Goal: Check status: Check status

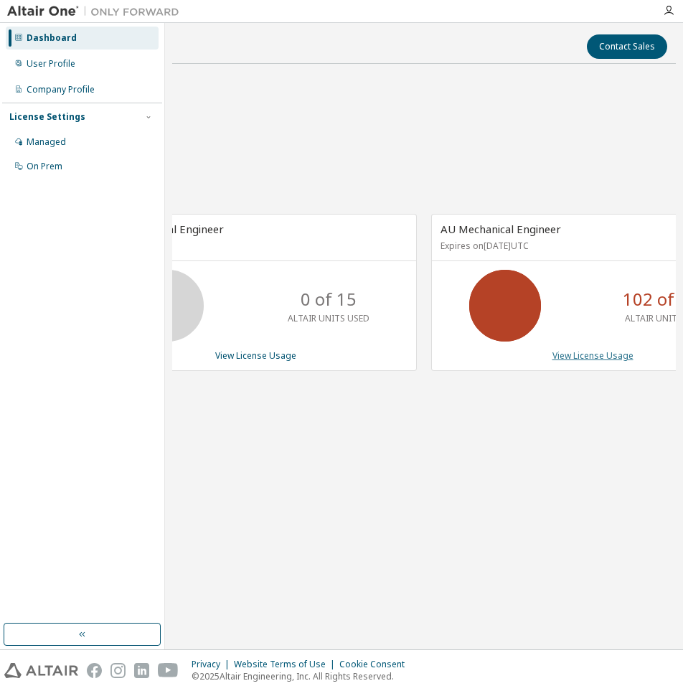
click at [578, 357] on link "View License Usage" at bounding box center [592, 355] width 81 height 12
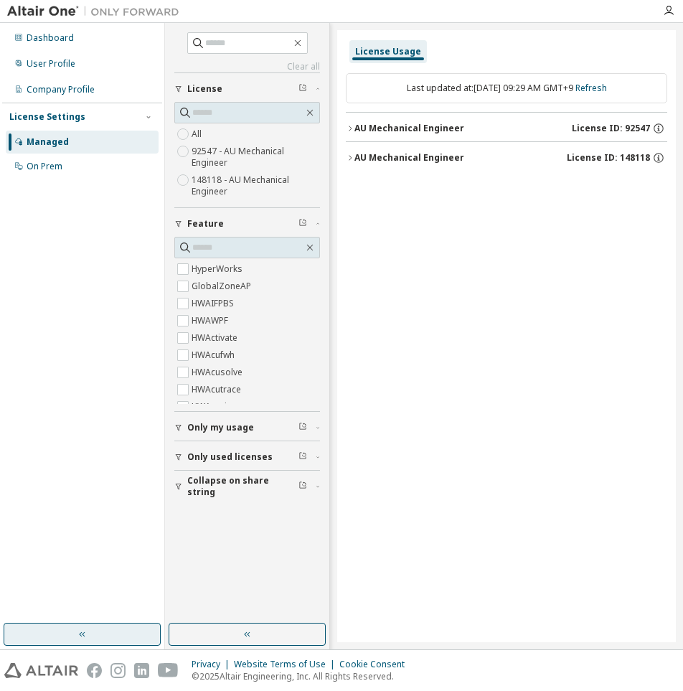
click at [118, 630] on button "button" at bounding box center [82, 634] width 157 height 23
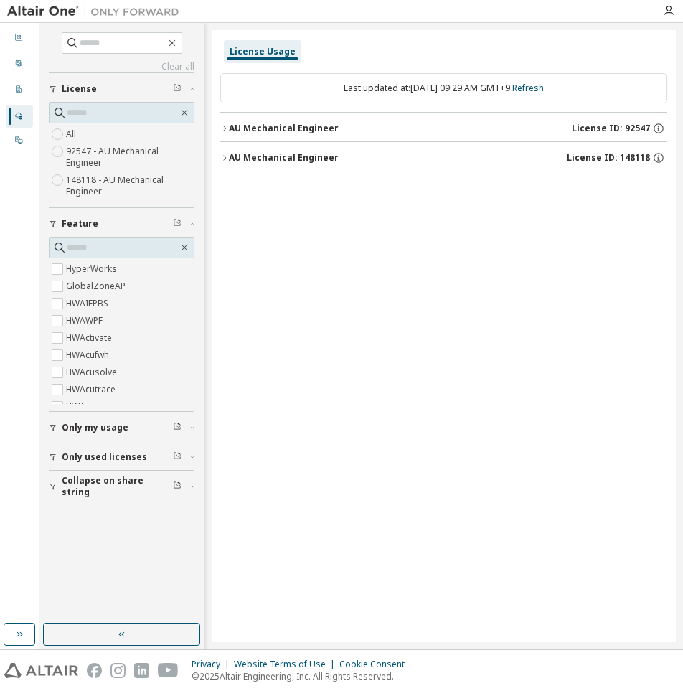
click at [63, 456] on span "Only used licenses" at bounding box center [104, 456] width 85 height 11
click at [75, 483] on label "Yes" at bounding box center [74, 478] width 17 height 17
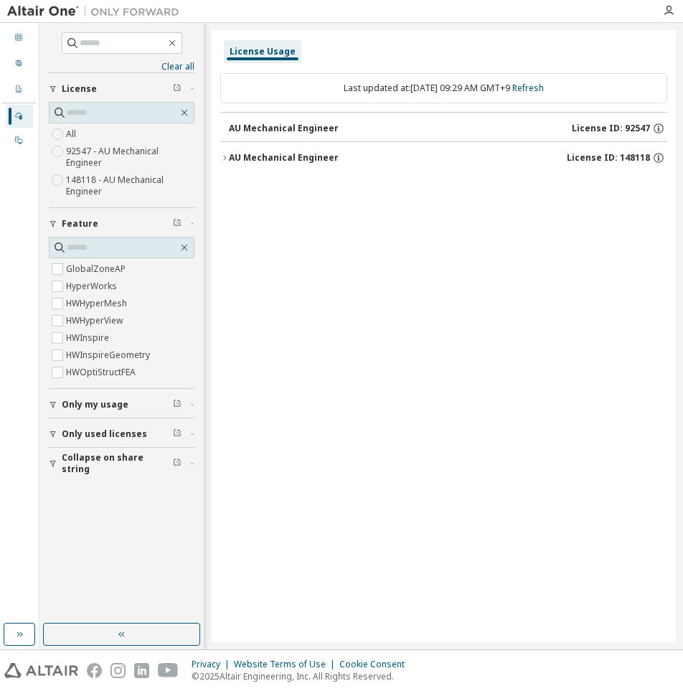
click at [117, 469] on button "Collapse on share string" at bounding box center [122, 464] width 146 height 32
click at [77, 486] on label "Yes" at bounding box center [74, 484] width 17 height 17
click at [345, 305] on div "License Usage Last updated at: Tue 2025-10-07 09:30 AM GMT+9 Refresh AU Mechani…" at bounding box center [444, 336] width 464 height 612
click at [226, 164] on button "AU Mechanical Engineer License ID: 148118" at bounding box center [443, 158] width 447 height 32
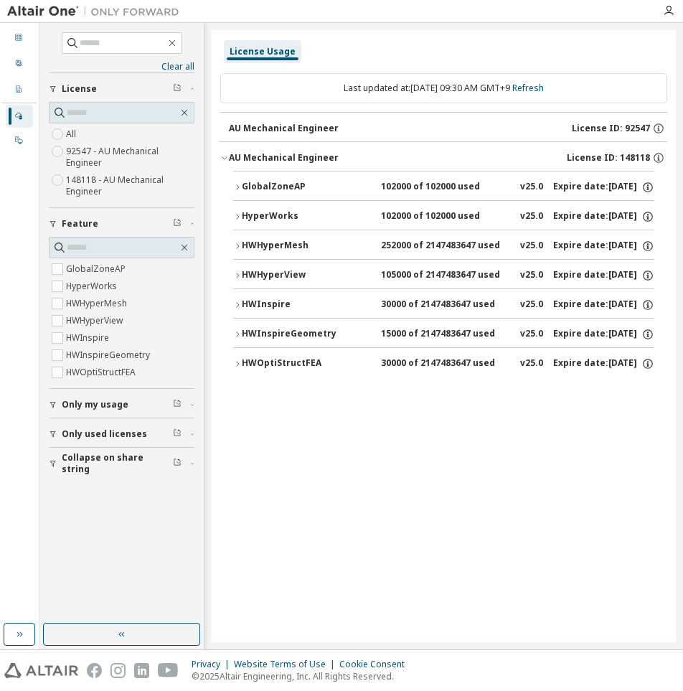
click at [238, 184] on icon "button" at bounding box center [237, 187] width 9 height 9
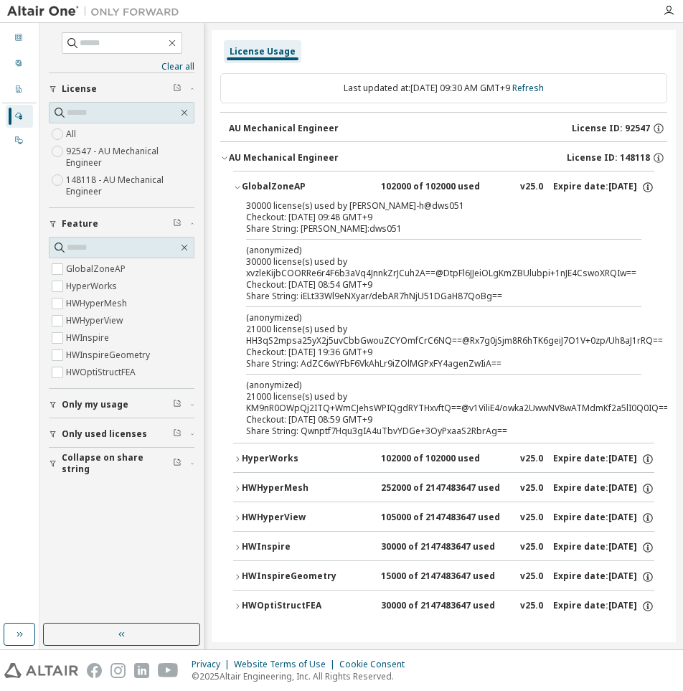
click at [235, 547] on icon "button" at bounding box center [237, 547] width 9 height 9
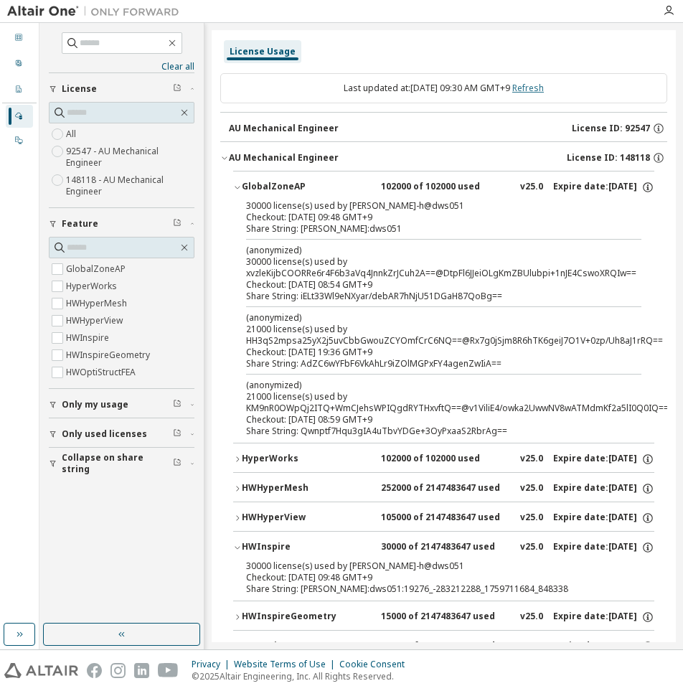
click at [540, 89] on link "Refresh" at bounding box center [528, 88] width 32 height 12
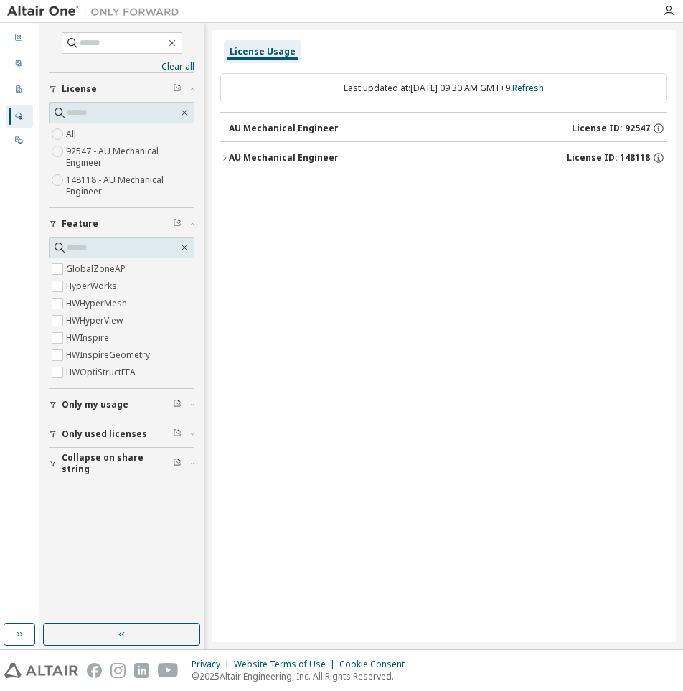
click at [232, 164] on div "AU Mechanical Engineer License ID: 148118" at bounding box center [448, 157] width 438 height 13
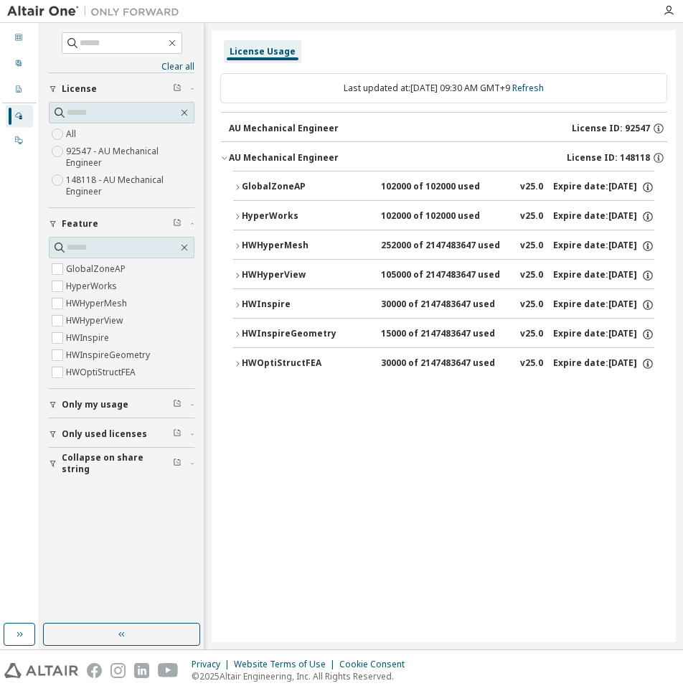
click at [240, 182] on button "GlobalZoneAP 102000 of 102000 used v25.0 Expire date: 2025-11-01" at bounding box center [443, 187] width 421 height 32
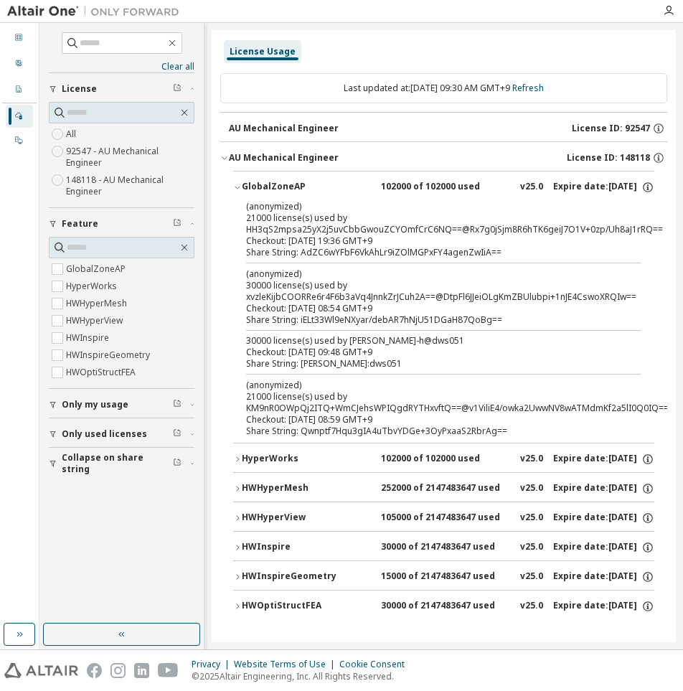
click at [253, 572] on div "HWInspireGeometry" at bounding box center [306, 576] width 129 height 13
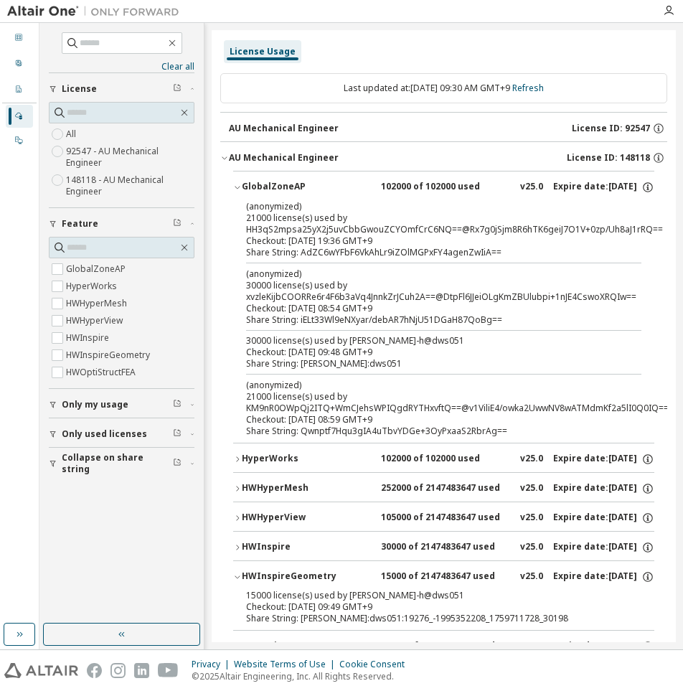
click at [253, 572] on div "HWInspireGeometry" at bounding box center [306, 576] width 129 height 13
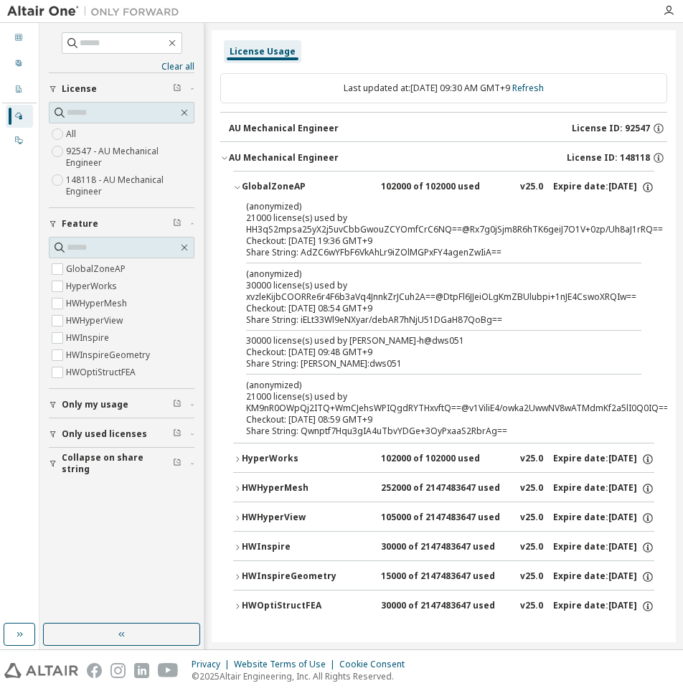
click at [249, 544] on div "HWInspire" at bounding box center [306, 547] width 129 height 13
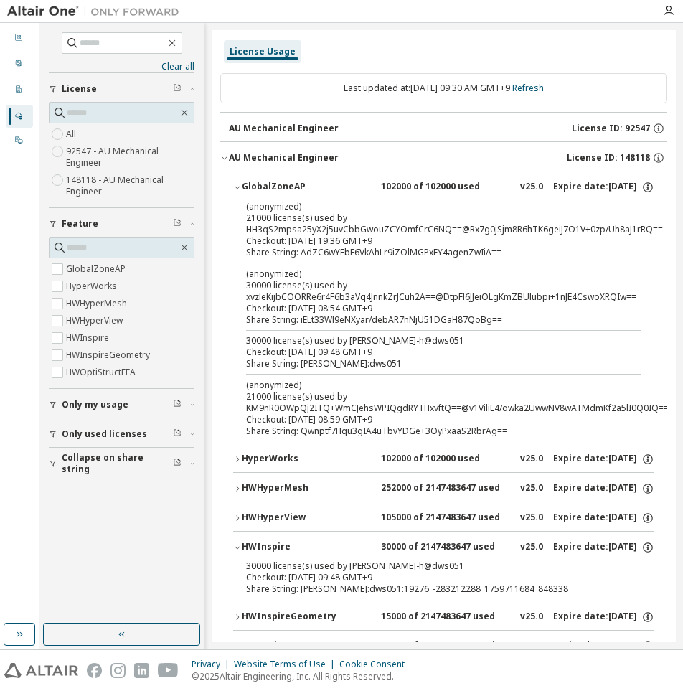
click at [259, 541] on div "HWInspire" at bounding box center [306, 547] width 129 height 13
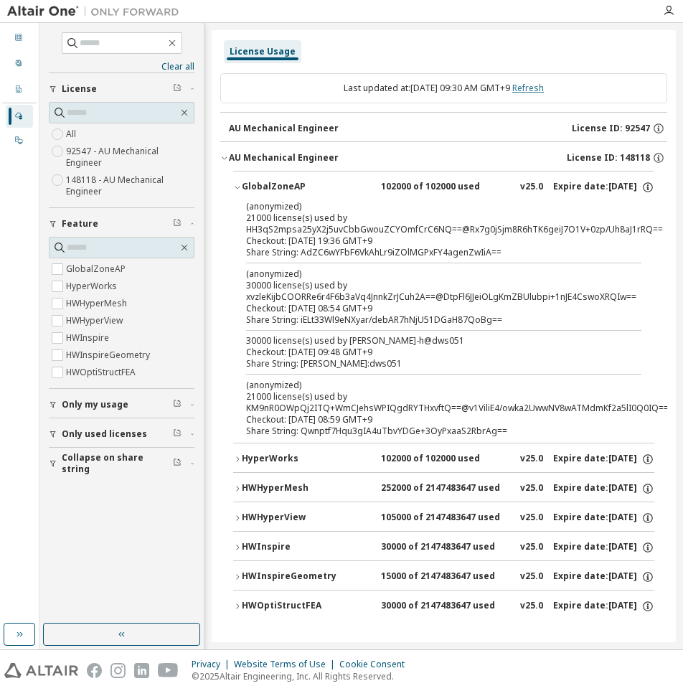
click at [541, 93] on link "Refresh" at bounding box center [528, 88] width 32 height 12
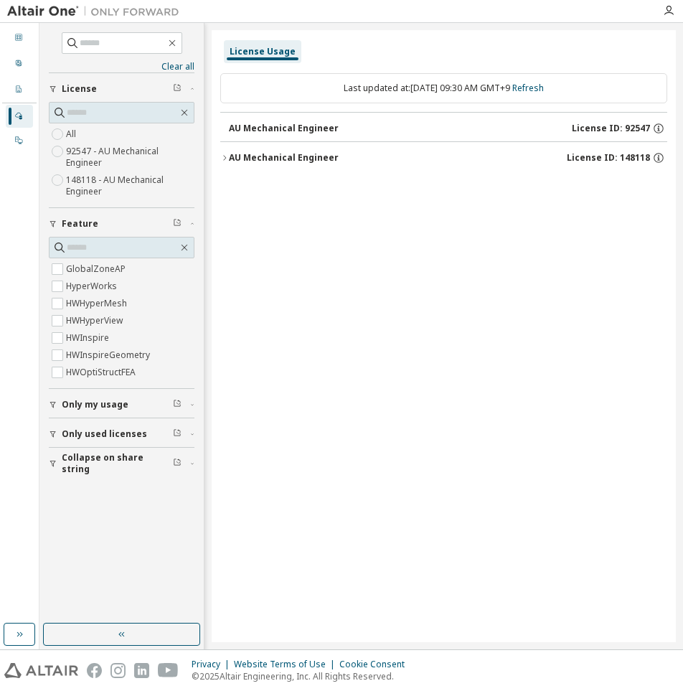
click at [229, 161] on div "AU Mechanical Engineer" at bounding box center [284, 157] width 110 height 11
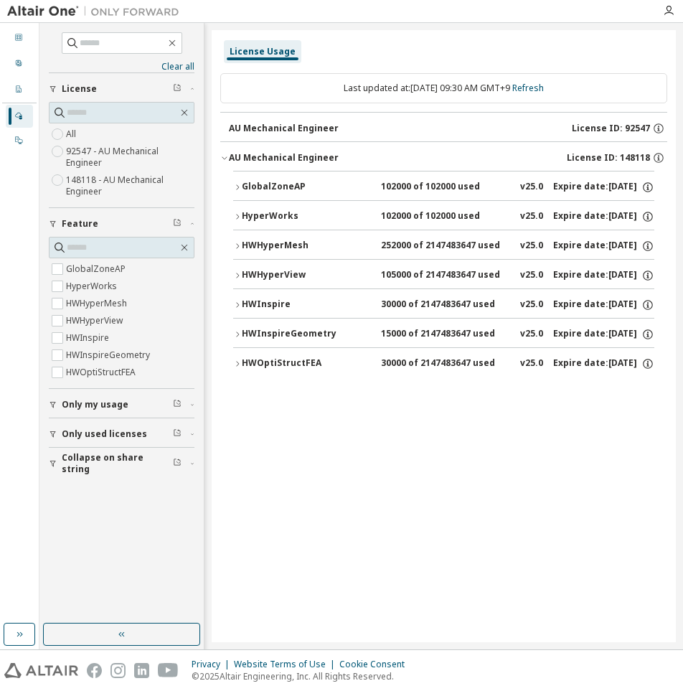
click at [237, 307] on icon "button" at bounding box center [237, 304] width 3 height 5
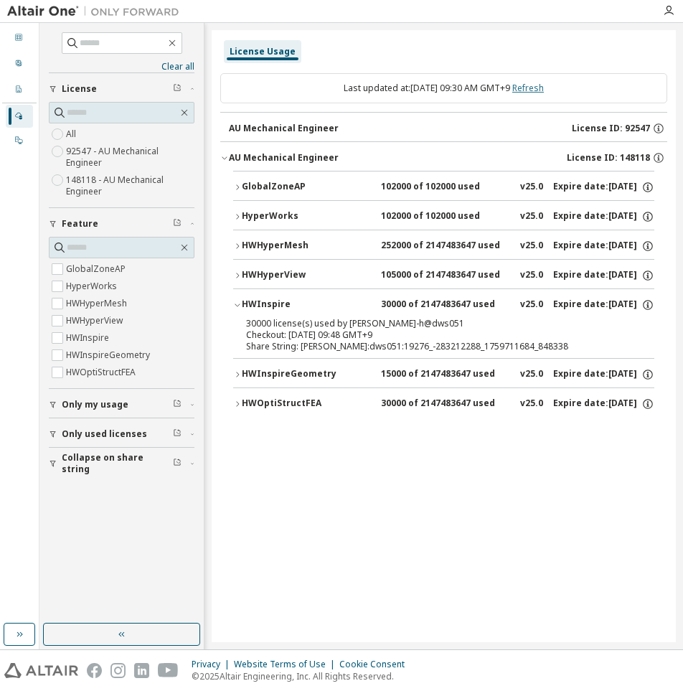
click at [544, 85] on link "Refresh" at bounding box center [528, 88] width 32 height 12
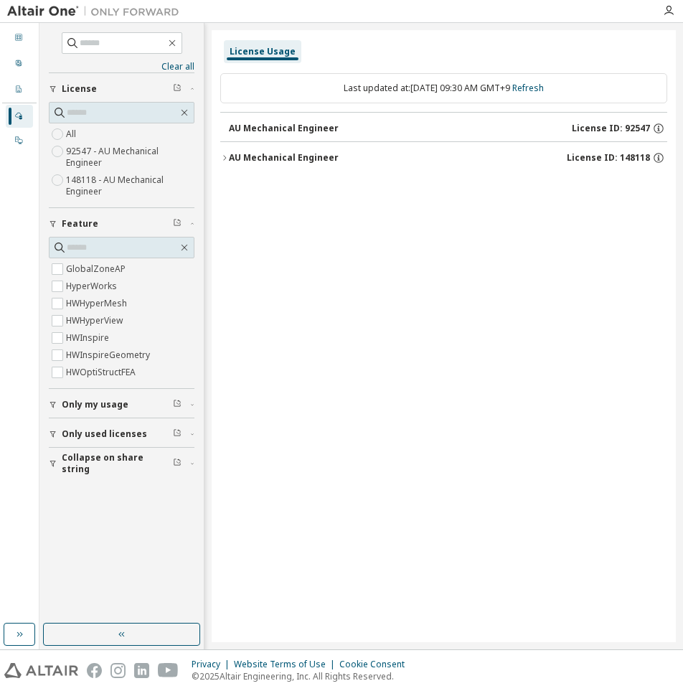
click at [249, 166] on button "AU Mechanical Engineer License ID: 148118" at bounding box center [443, 158] width 447 height 32
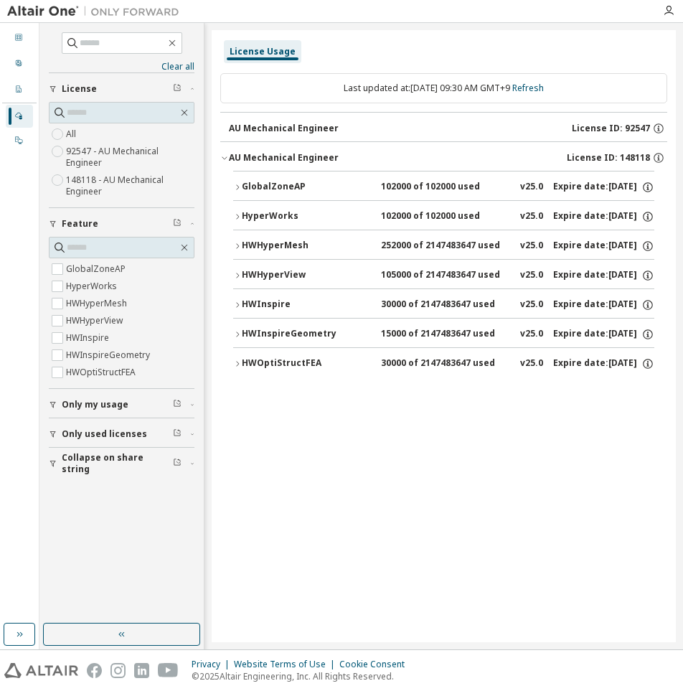
click at [250, 298] on div "HWInspire" at bounding box center [306, 304] width 129 height 13
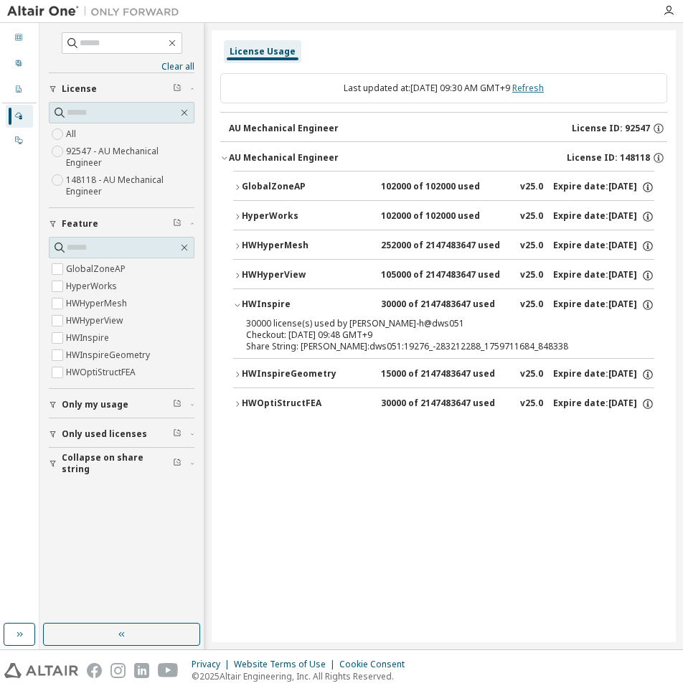
click at [541, 91] on link "Refresh" at bounding box center [528, 88] width 32 height 12
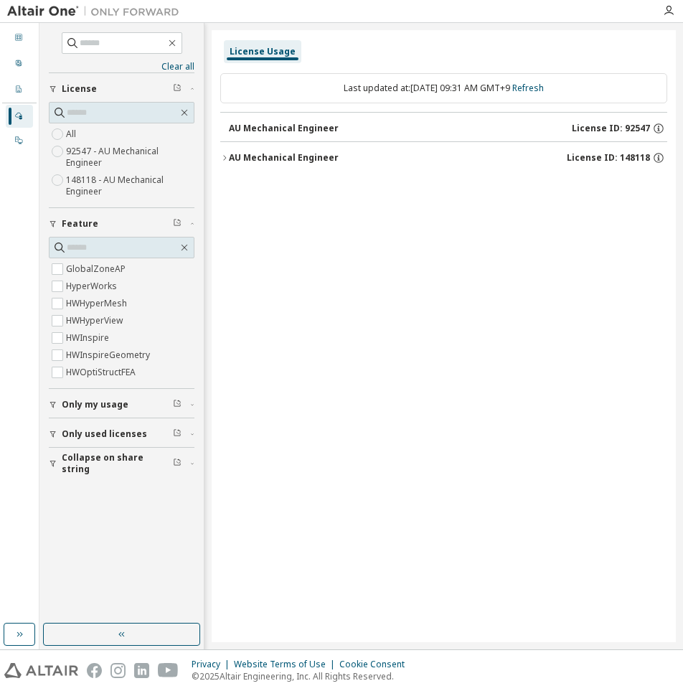
click at [355, 129] on div "AU Mechanical Engineer License ID: 92547" at bounding box center [448, 128] width 438 height 13
click at [305, 155] on div "AU Mechanical Engineer" at bounding box center [284, 157] width 110 height 11
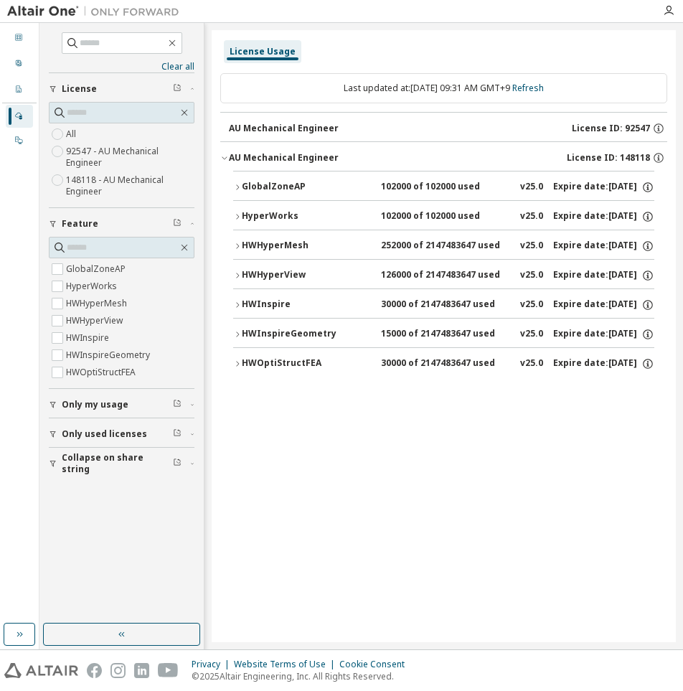
click at [293, 181] on div "GlobalZoneAP" at bounding box center [306, 187] width 129 height 13
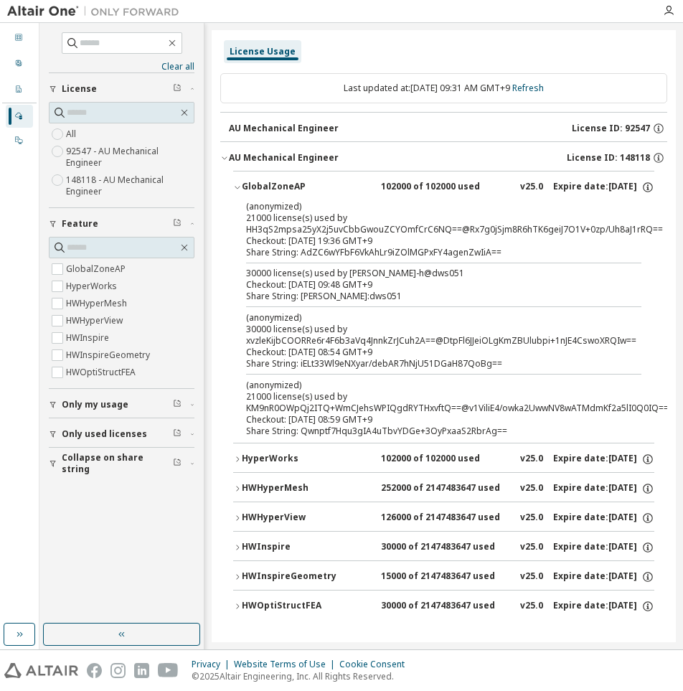
click at [293, 181] on div "GlobalZoneAP" at bounding box center [306, 187] width 129 height 13
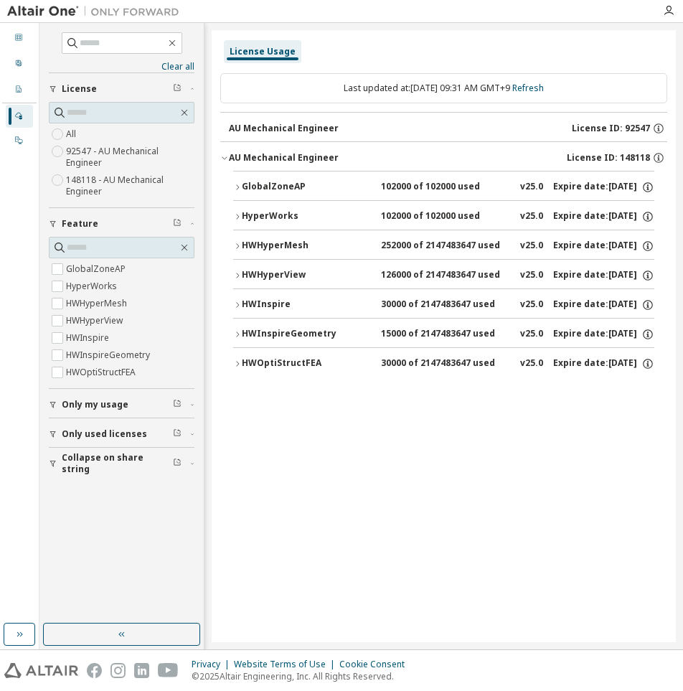
click at [276, 303] on div "HWInspire" at bounding box center [306, 304] width 129 height 13
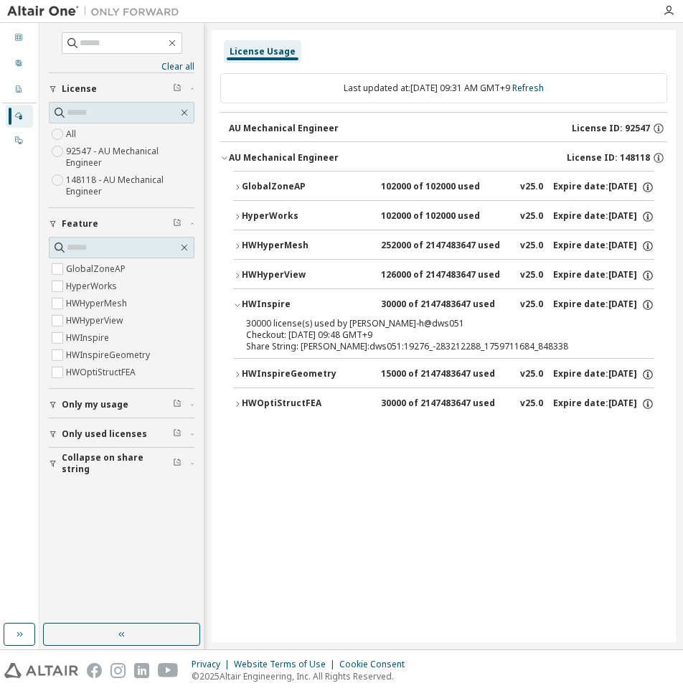
click at [276, 303] on div "HWInspire" at bounding box center [306, 304] width 129 height 13
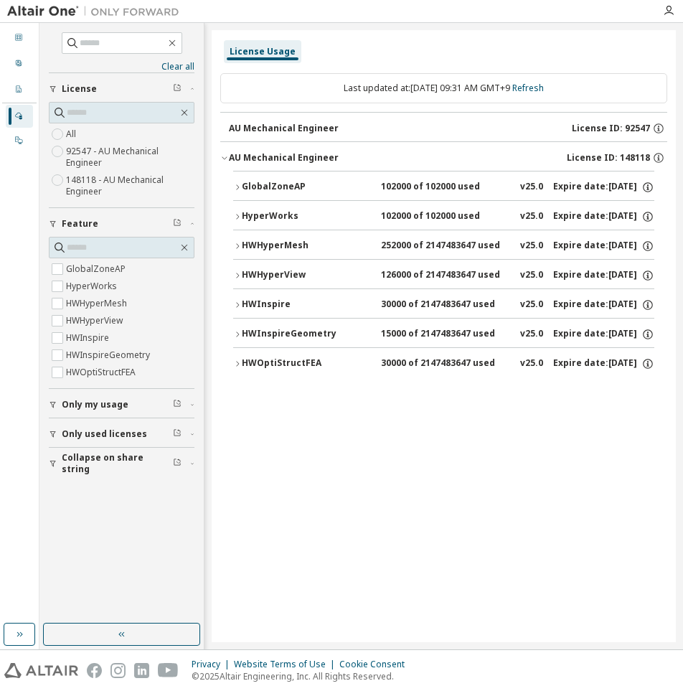
click at [278, 335] on div "HWInspireGeometry" at bounding box center [306, 334] width 129 height 13
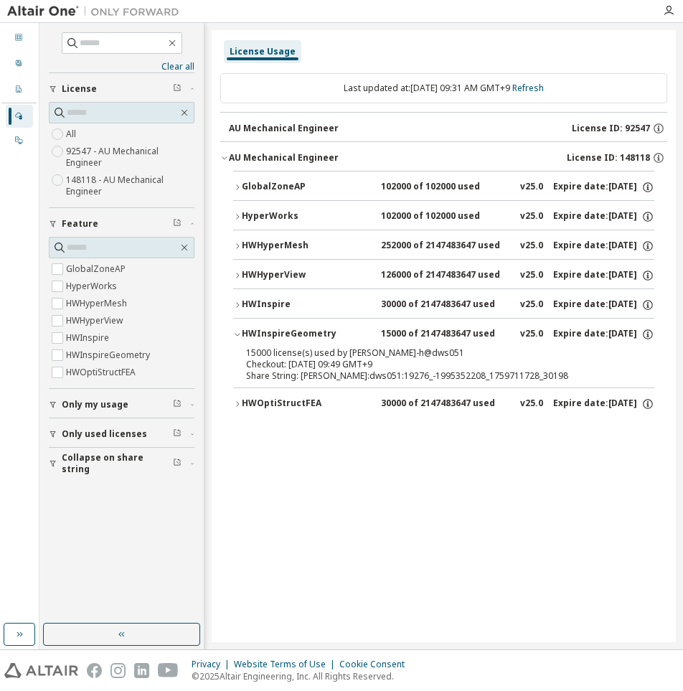
click at [278, 335] on div "HWInspireGeometry" at bounding box center [306, 334] width 129 height 13
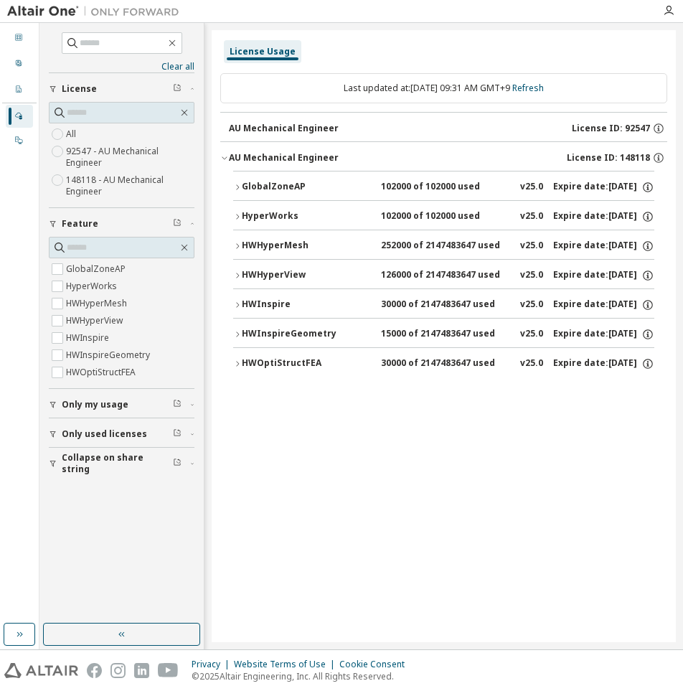
click at [278, 367] on div "HWOptiStructFEA" at bounding box center [306, 363] width 129 height 13
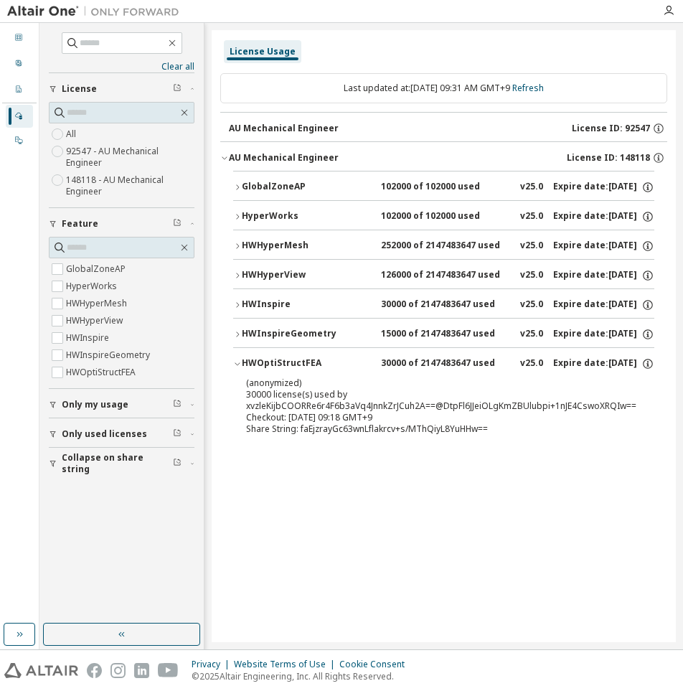
click at [277, 364] on div "HWOptiStructFEA" at bounding box center [306, 363] width 129 height 13
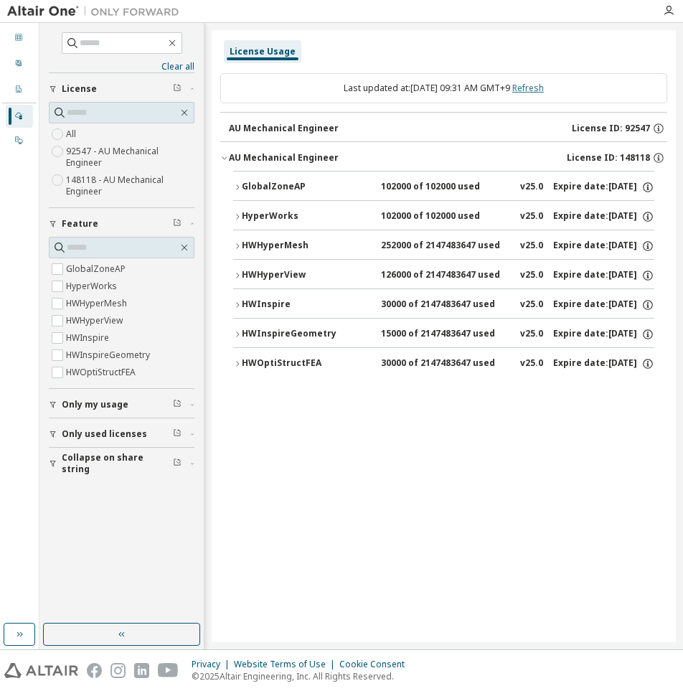
click at [544, 90] on link "Refresh" at bounding box center [528, 88] width 32 height 12
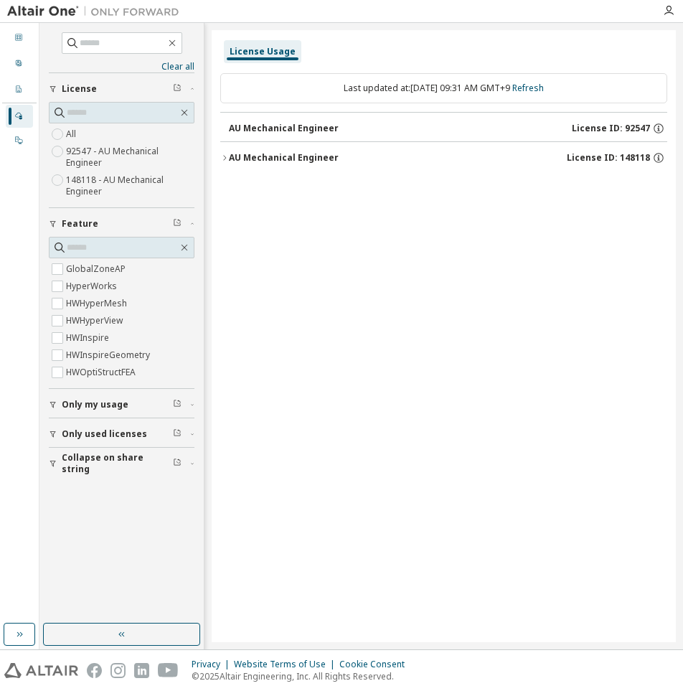
click at [229, 164] on div "AU Mechanical Engineer License ID: 148118" at bounding box center [448, 157] width 438 height 13
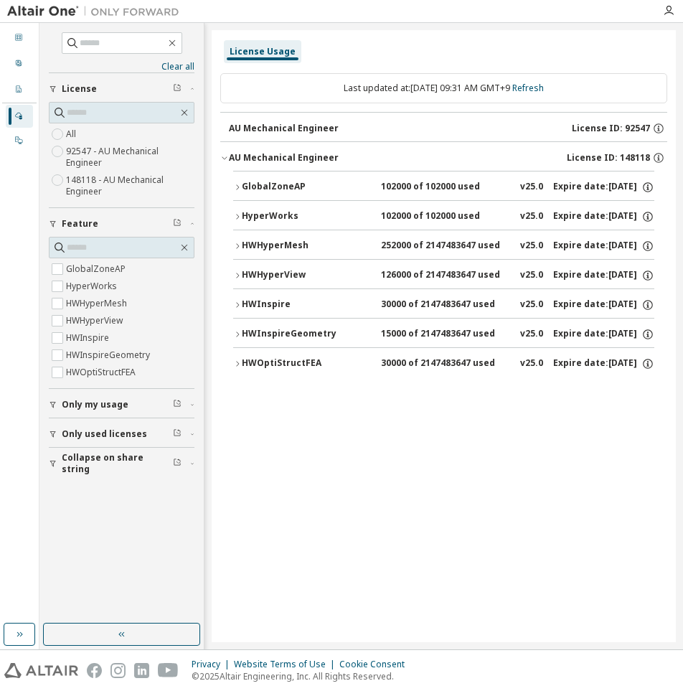
click at [237, 184] on icon "button" at bounding box center [237, 187] width 9 height 9
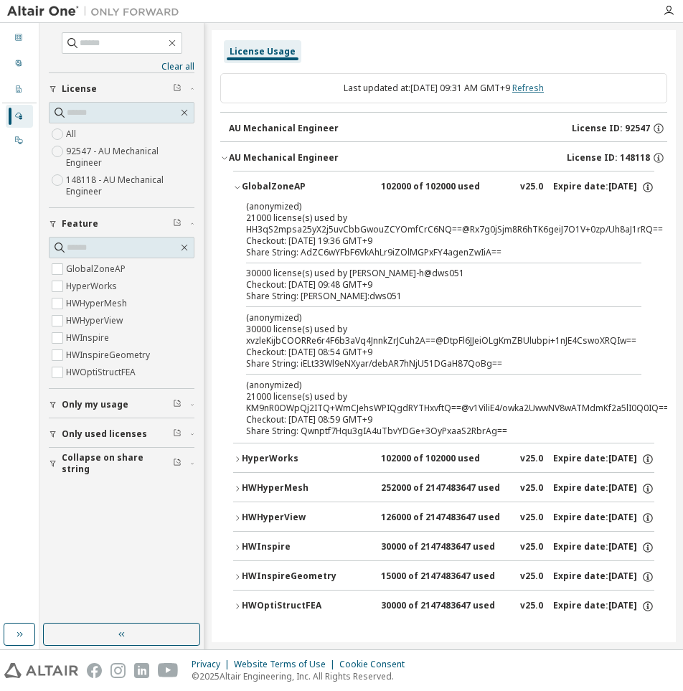
click at [537, 85] on link "Refresh" at bounding box center [528, 88] width 32 height 12
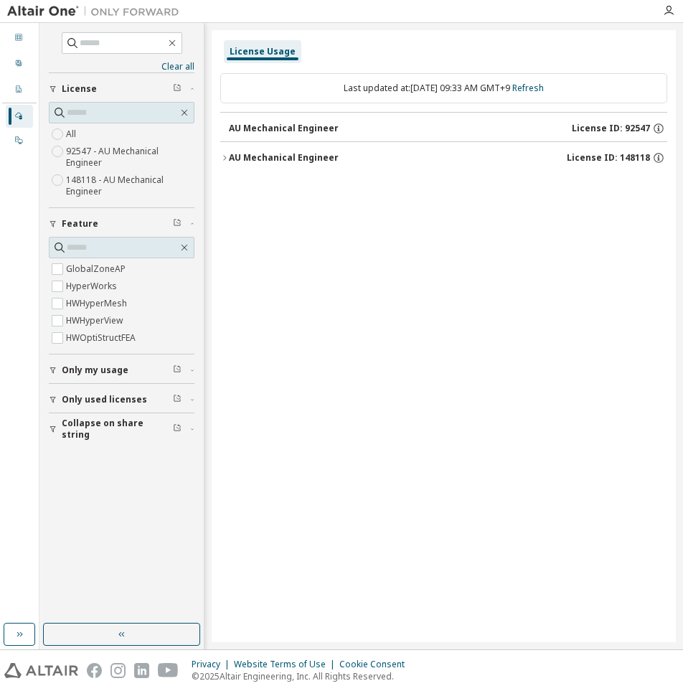
click at [221, 161] on icon "button" at bounding box center [224, 158] width 9 height 9
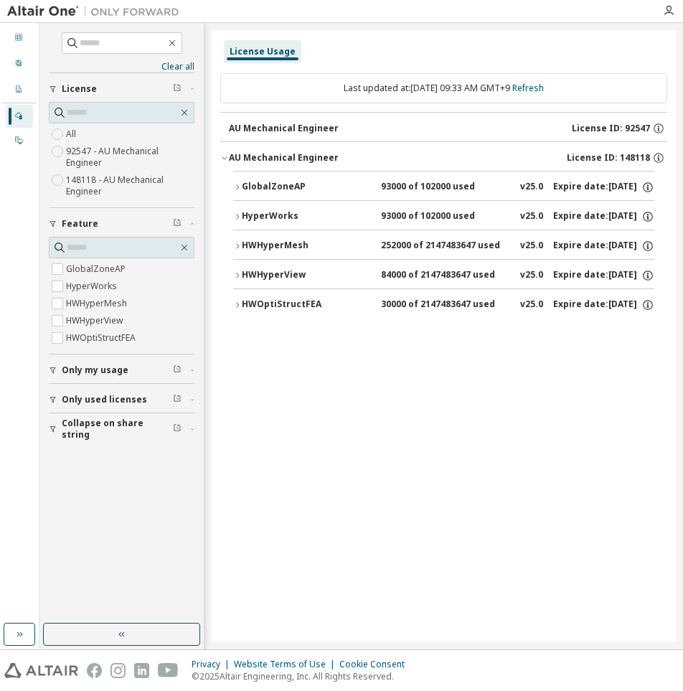
click at [239, 184] on icon "button" at bounding box center [237, 187] width 9 height 9
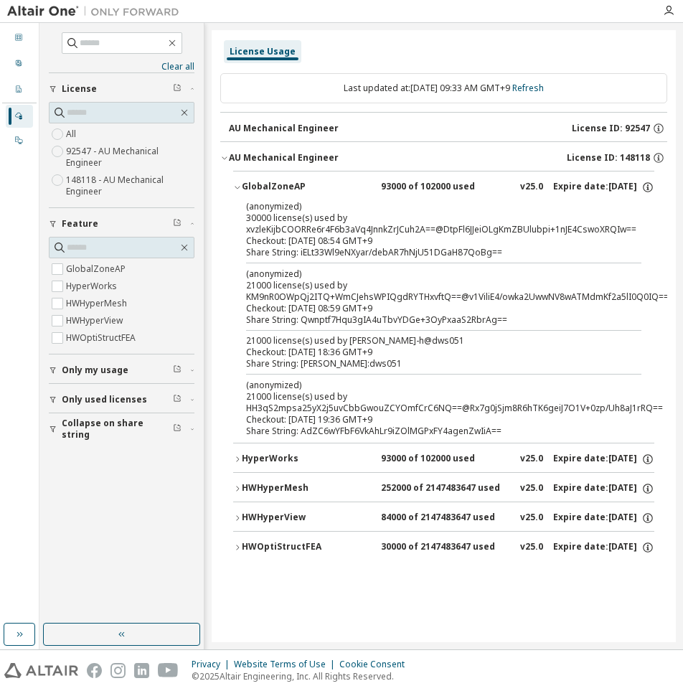
click at [372, 253] on div "Share String: iELt33Wl9eNXyar/debAR7hNjU51DGaH87QoBg==" at bounding box center [426, 252] width 361 height 11
click at [545, 81] on div "Last updated at: Tue 2025-10-07 09:33 AM GMT+9 Refresh" at bounding box center [443, 88] width 447 height 30
click at [544, 89] on link "Refresh" at bounding box center [528, 88] width 32 height 12
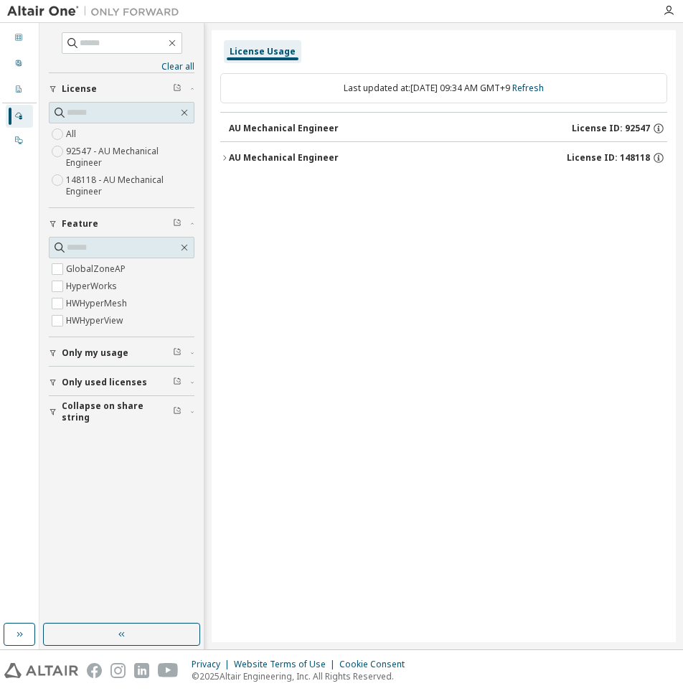
click at [287, 156] on div "AU Mechanical Engineer" at bounding box center [284, 157] width 110 height 11
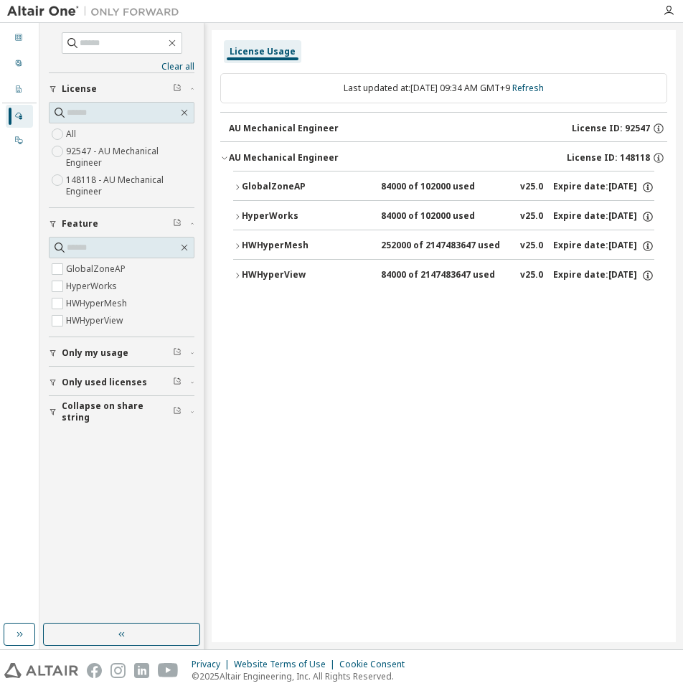
click at [308, 185] on div "GlobalZoneAP" at bounding box center [306, 187] width 129 height 13
